Goal: Transaction & Acquisition: Book appointment/travel/reservation

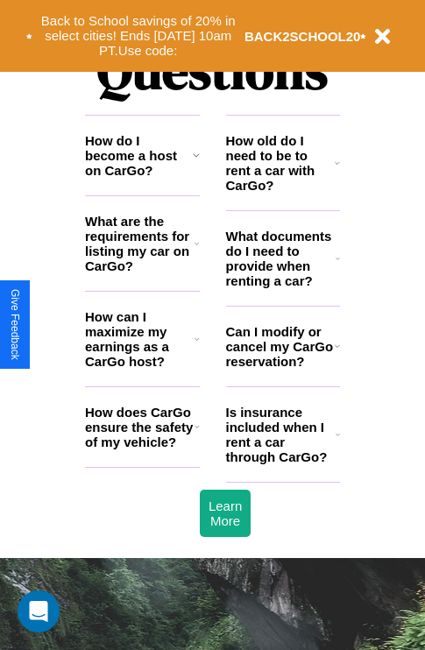
scroll to position [2123, 0]
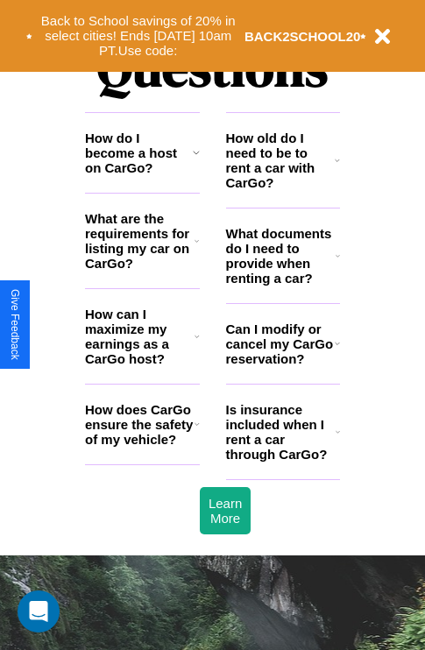
click at [196, 431] on icon at bounding box center [197, 424] width 5 height 14
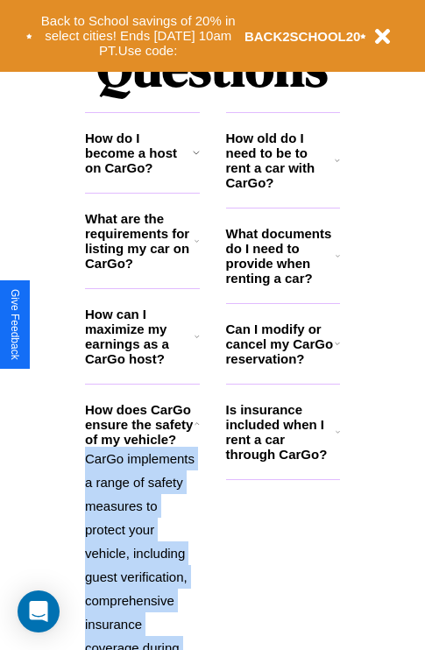
click at [196, 431] on icon at bounding box center [197, 424] width 5 height 14
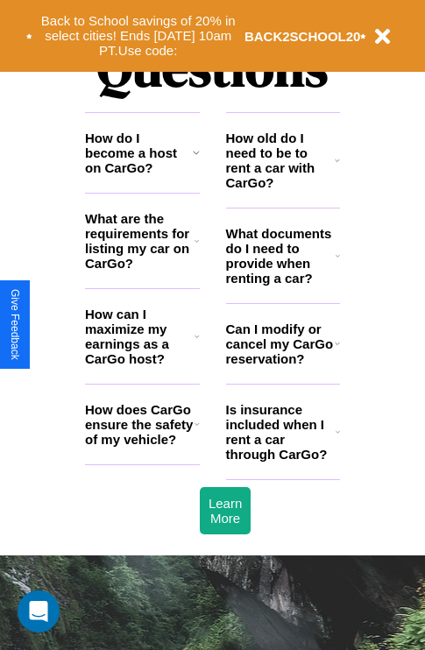
click at [336, 350] on icon at bounding box center [337, 343] width 5 height 14
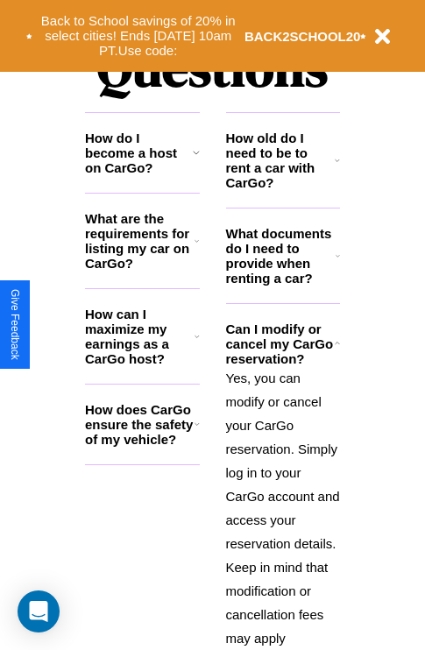
click at [196, 431] on icon at bounding box center [197, 424] width 5 height 14
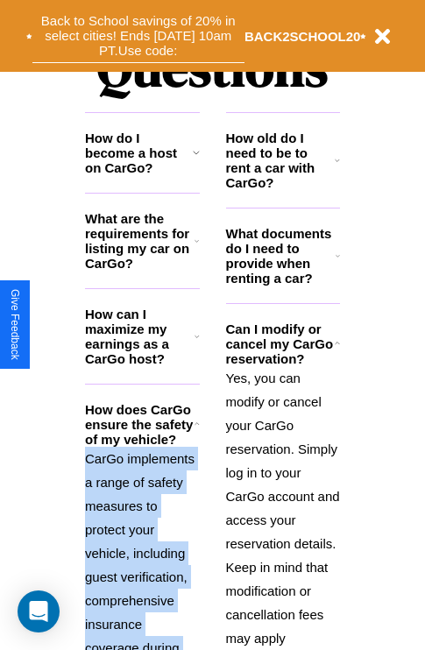
click at [138, 36] on button "Back to School savings of 20% in select cities! Ends [DATE] 10am PT. Use code:" at bounding box center [138, 36] width 212 height 54
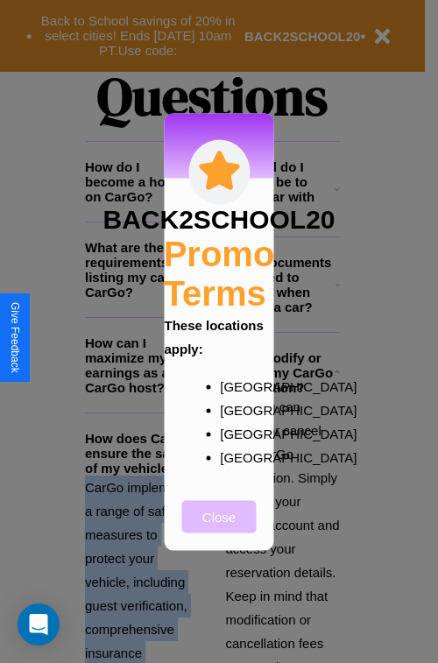
click at [219, 528] on button "Close" at bounding box center [219, 516] width 74 height 32
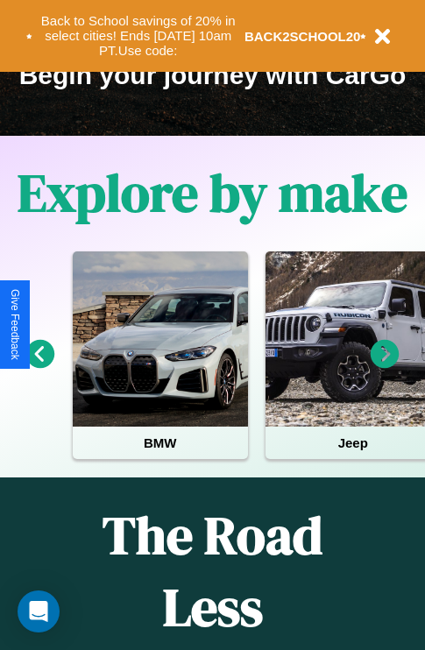
scroll to position [270, 0]
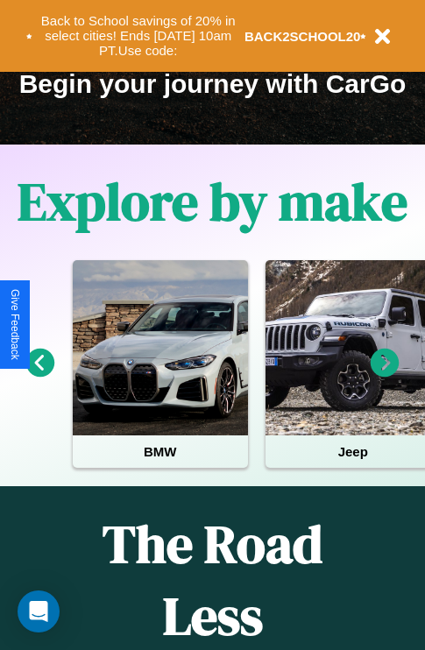
click at [385, 375] on icon at bounding box center [385, 363] width 29 height 29
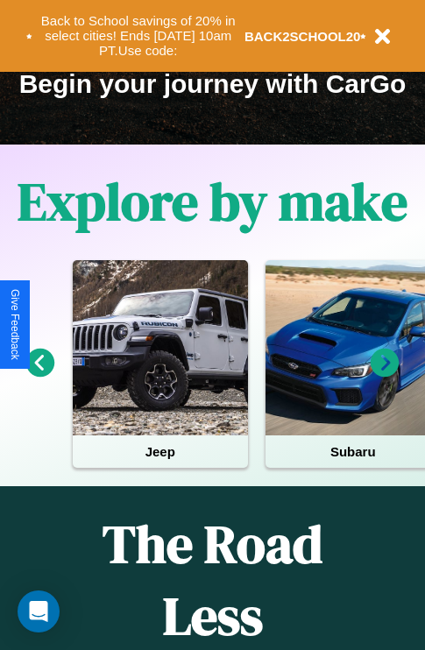
click at [385, 375] on icon at bounding box center [385, 363] width 29 height 29
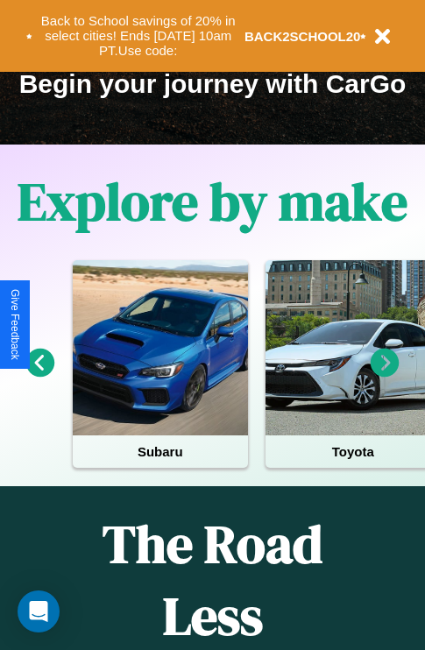
click at [385, 375] on icon at bounding box center [385, 363] width 29 height 29
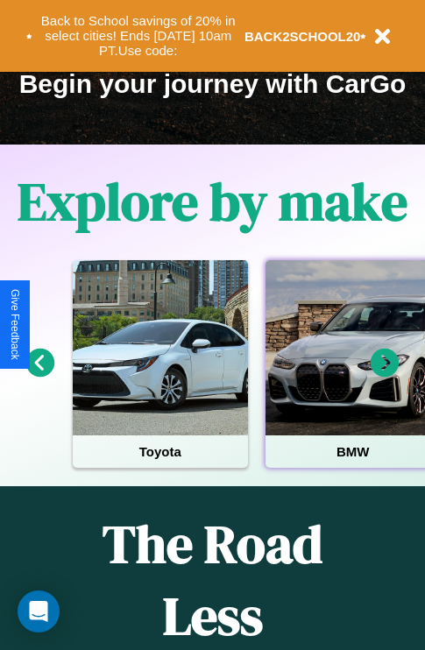
click at [351, 375] on div at bounding box center [352, 347] width 175 height 175
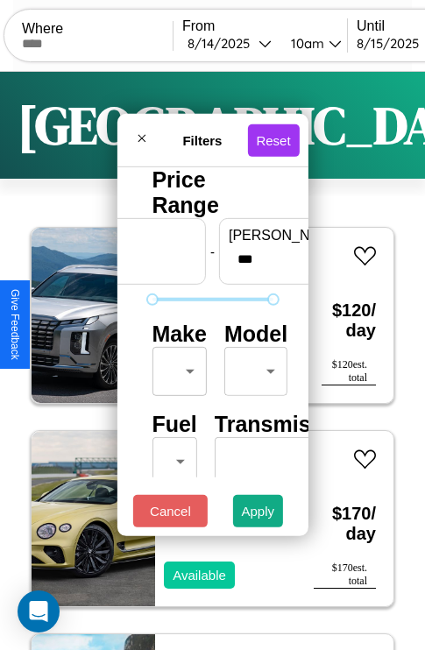
scroll to position [52, 0]
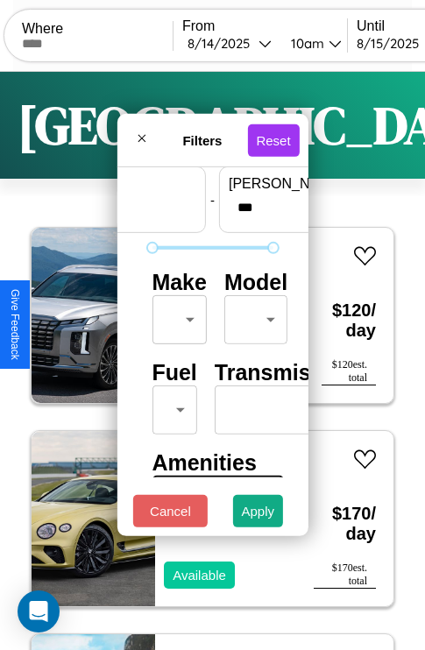
click at [176, 315] on body "CarGo Where From [DATE] 10am Until [DATE] 10am Become a Host Login Sign Up Dall…" at bounding box center [212, 361] width 425 height 723
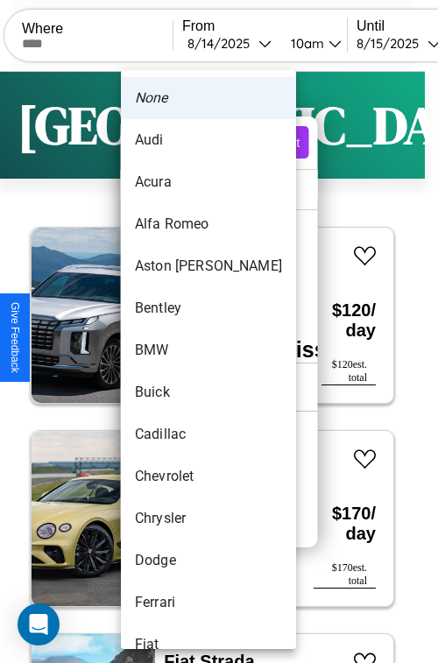
click at [175, 140] on li "Audi" at bounding box center [208, 140] width 175 height 42
type input "****"
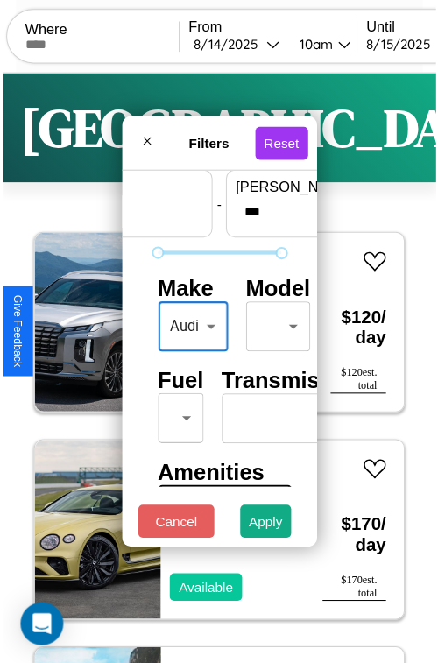
scroll to position [52, 1]
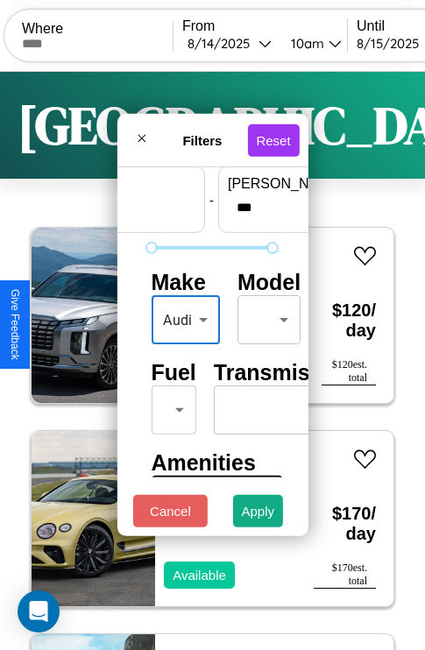
click at [265, 315] on body "CarGo Where From [DATE] 10am Until [DATE] 10am Become a Host Login Sign Up Dall…" at bounding box center [212, 361] width 425 height 723
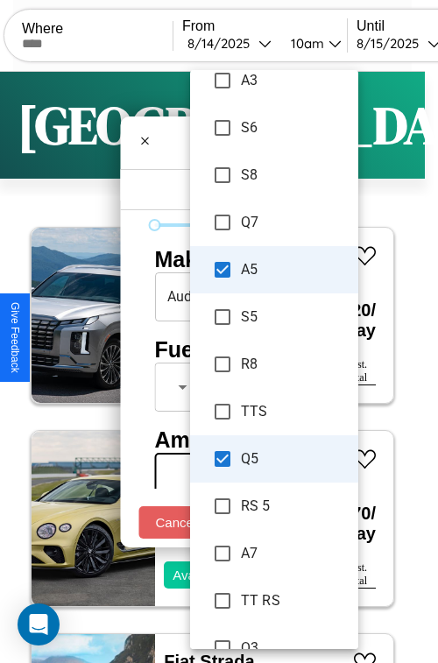
scroll to position [635, 0]
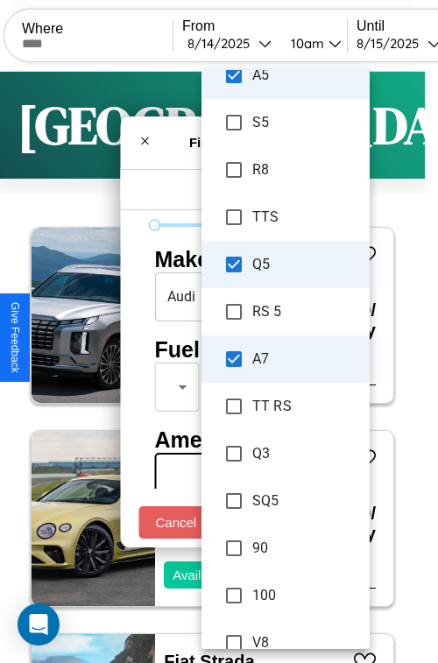
click at [265, 522] on li "SQ5" at bounding box center [286, 501] width 168 height 47
type input "**********"
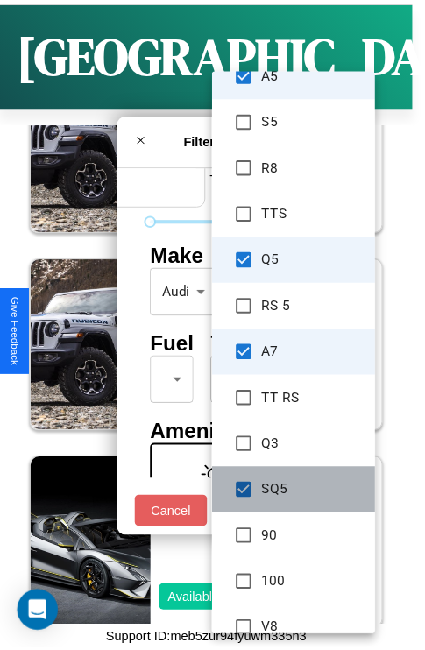
scroll to position [1489, 0]
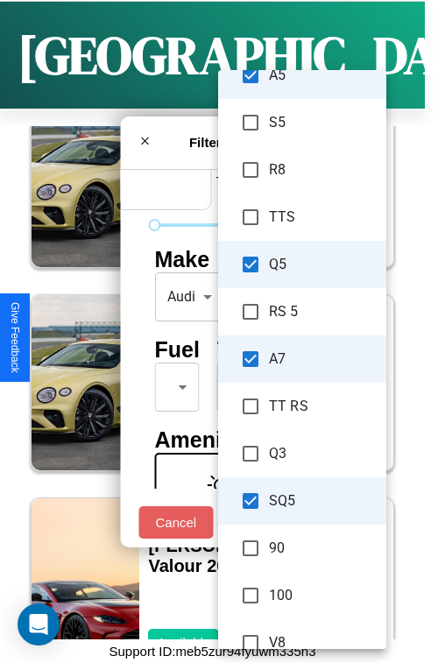
click at [190, 322] on div at bounding box center [219, 331] width 438 height 663
